Goal: Transaction & Acquisition: Purchase product/service

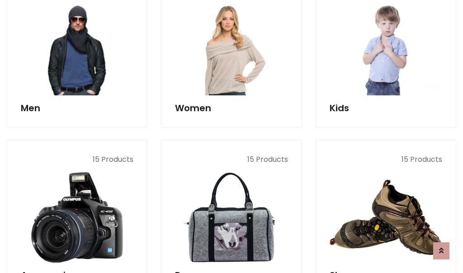
scroll to position [657, 0]
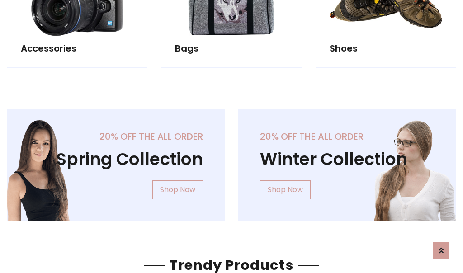
click at [232, 162] on div "20% off the all order Winter Collection Shop Now" at bounding box center [348, 172] width 232 height 126
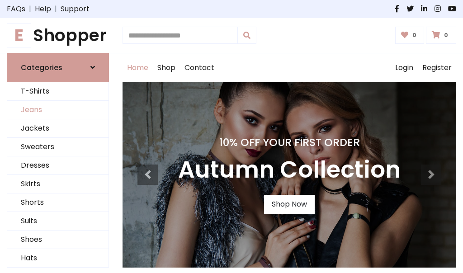
click at [58, 110] on link "Jeans" at bounding box center [57, 110] width 101 height 19
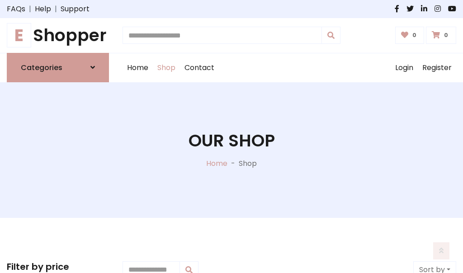
scroll to position [286, 0]
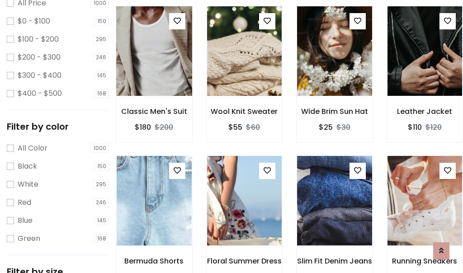
click at [154, 71] on img at bounding box center [154, 51] width 90 height 217
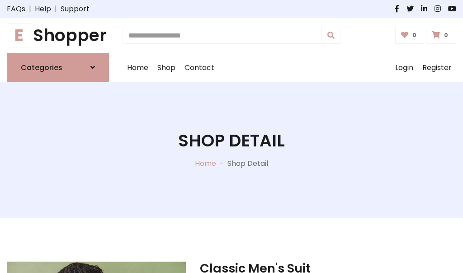
scroll to position [97, 0]
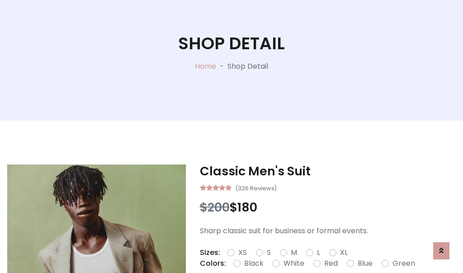
click at [330, 264] on label "Red" at bounding box center [331, 263] width 14 height 11
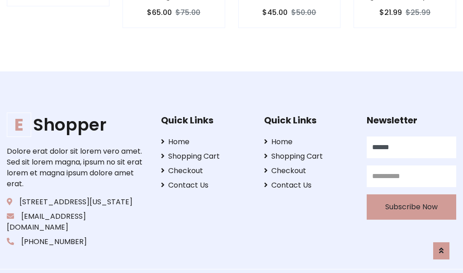
scroll to position [909, 0]
type input "******"
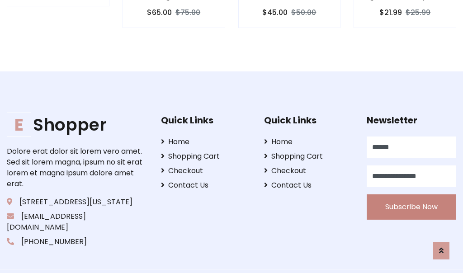
type input "**********"
click at [412, 196] on button "Subscribe Now" at bounding box center [412, 207] width 90 height 25
